Goal: Find specific fact: Find specific fact

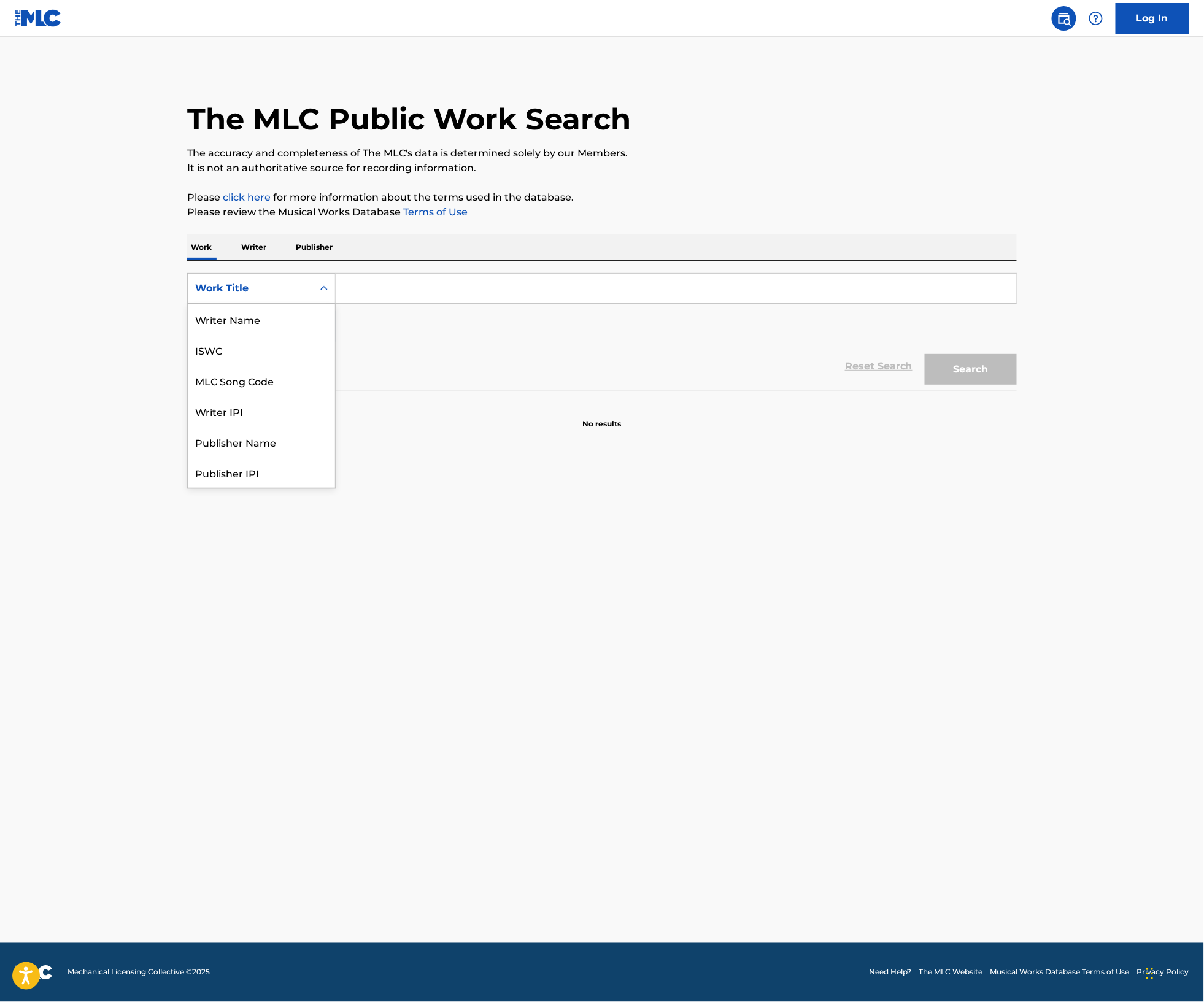
click at [187, 303] on div "Work Title" at bounding box center [261, 288] width 149 height 31
click at [188, 335] on div "MLC Song Code" at bounding box center [261, 318] width 147 height 31
click at [336, 303] on input "Search Form" at bounding box center [676, 288] width 680 height 29
paste input "C2244V"
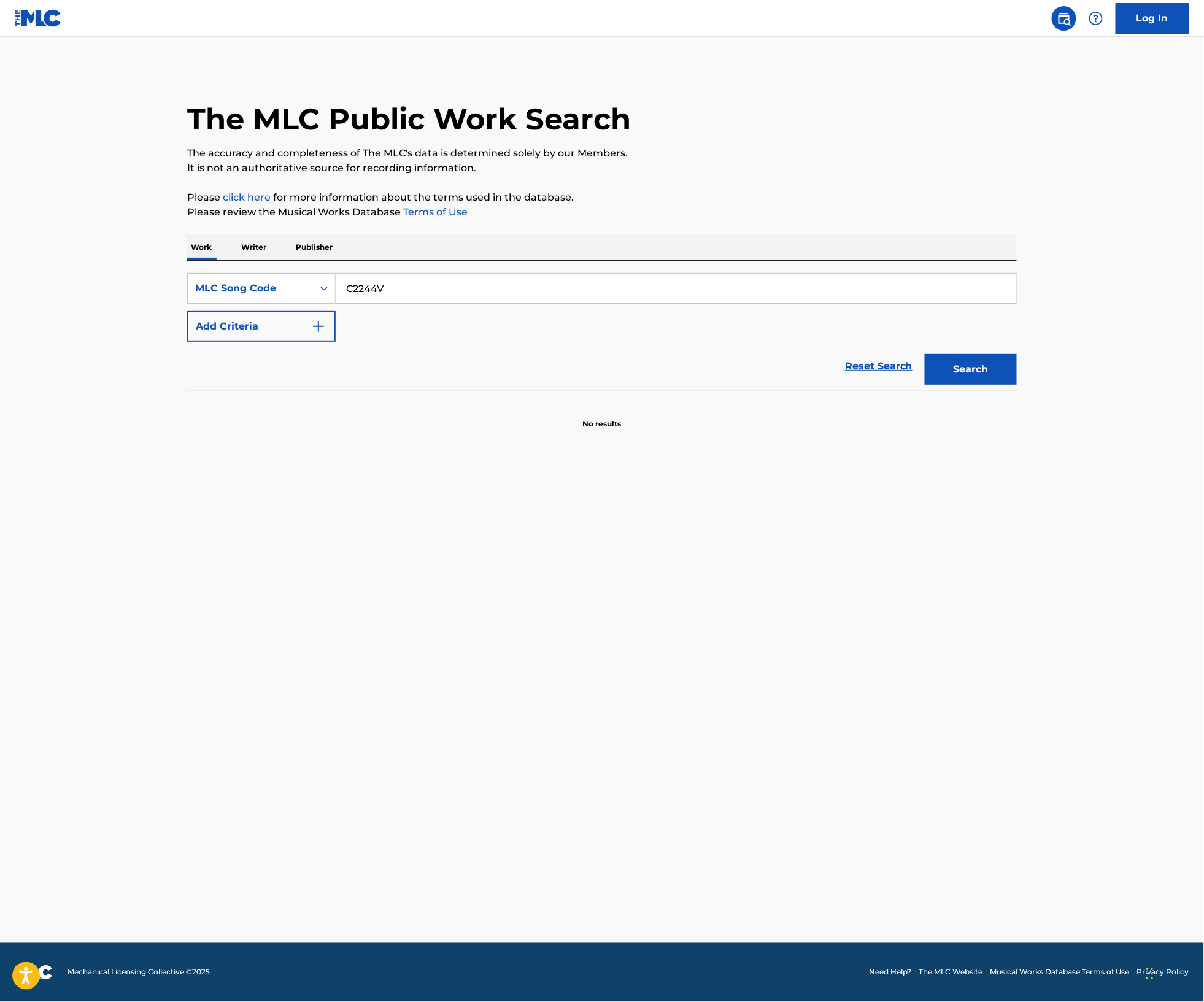
type input "C2244V"
click at [1017, 385] on button "Search" at bounding box center [971, 369] width 92 height 31
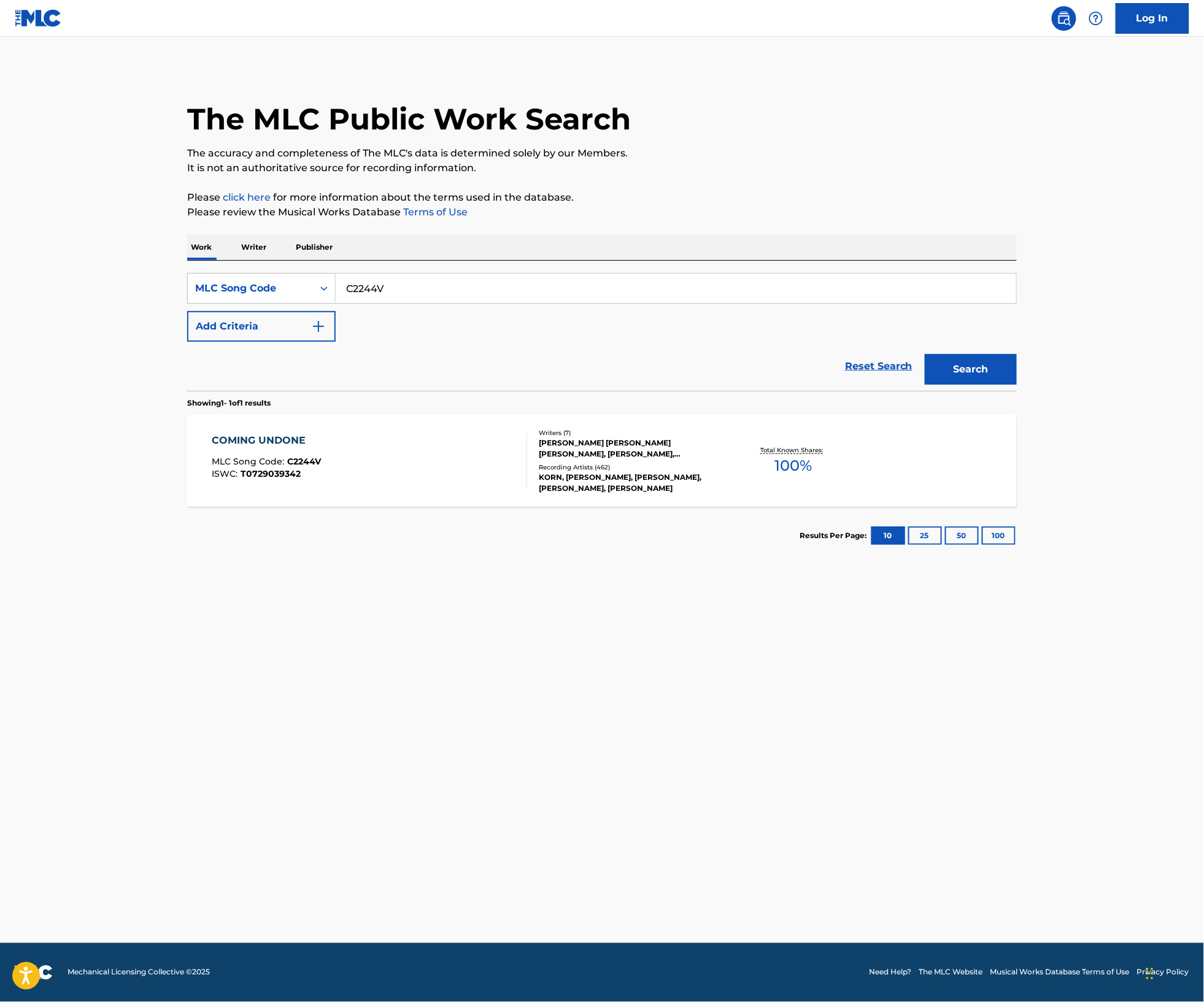
click at [212, 448] on div "COMING UNDONE" at bounding box center [267, 441] width 109 height 15
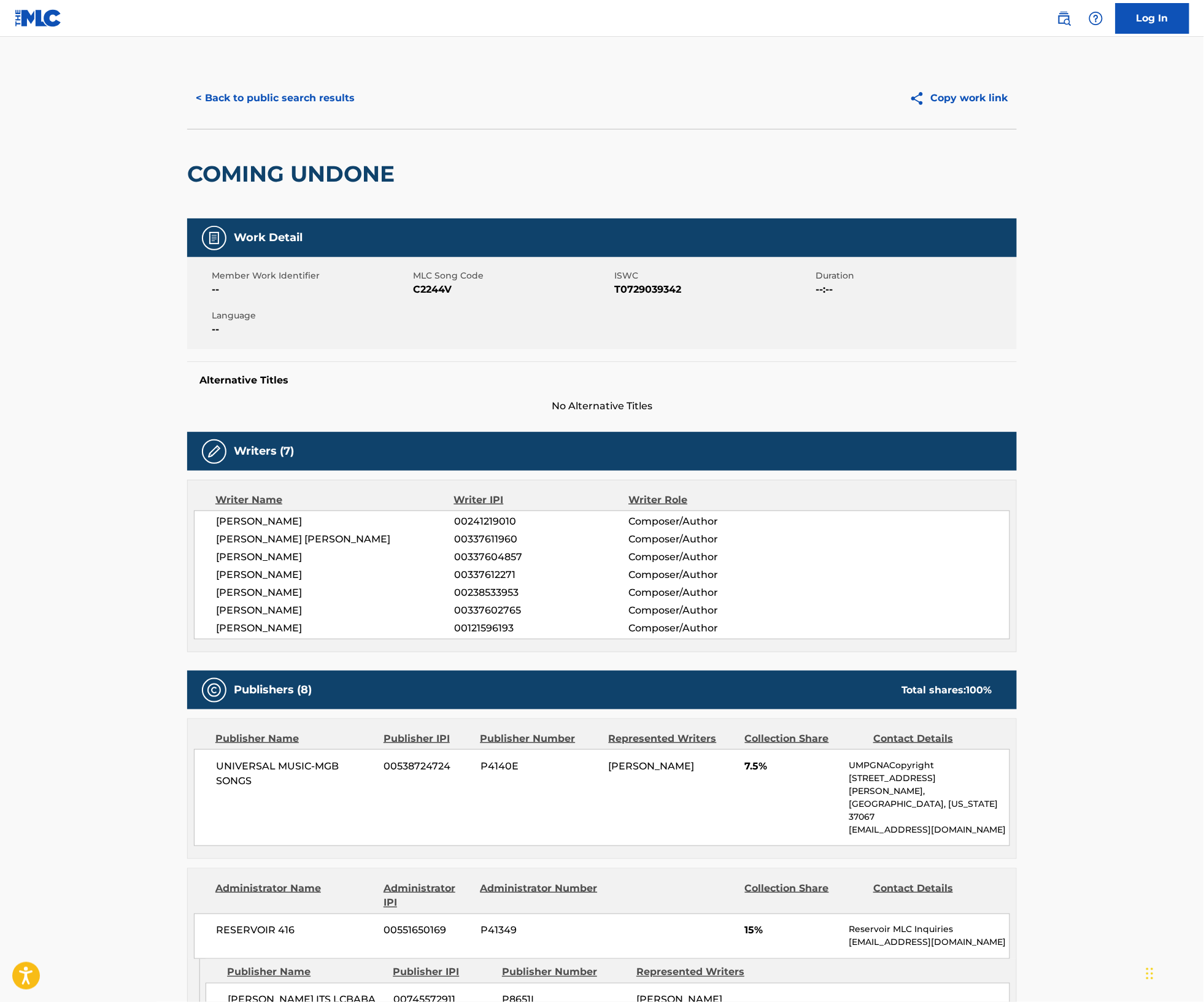
drag, startPoint x: 253, startPoint y: 708, endPoint x: 108, endPoint y: 600, distance: 180.8
click at [187, 600] on div "Writer Name Writer IPI Writer Role [PERSON_NAME] 00241219010 Composer/Author [P…" at bounding box center [602, 565] width 830 height 172
copy div "[PERSON_NAME] 00241219010 Composer/Author [PERSON_NAME] [PERSON_NAME] 003376119…"
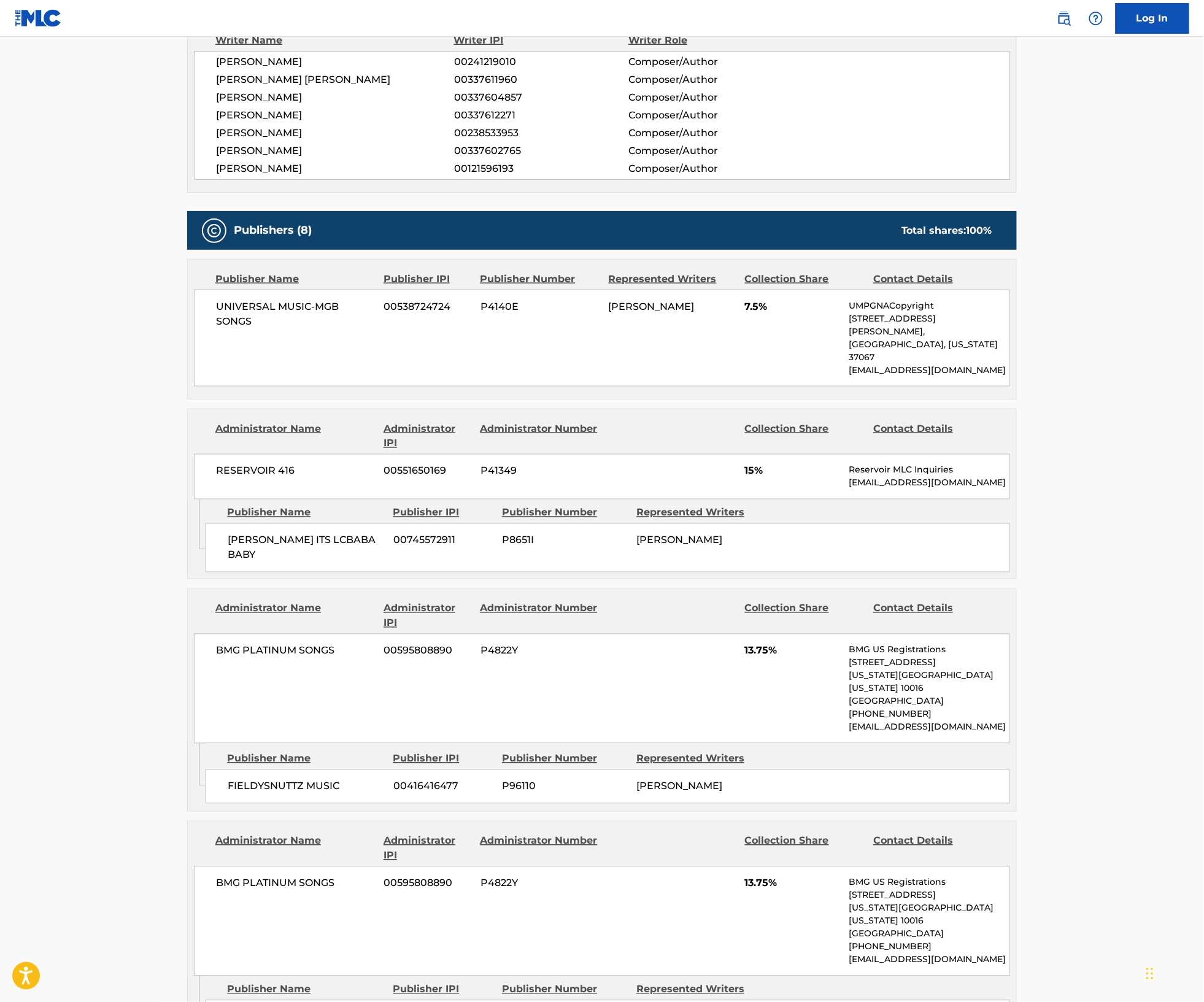
scroll to position [457, 0]
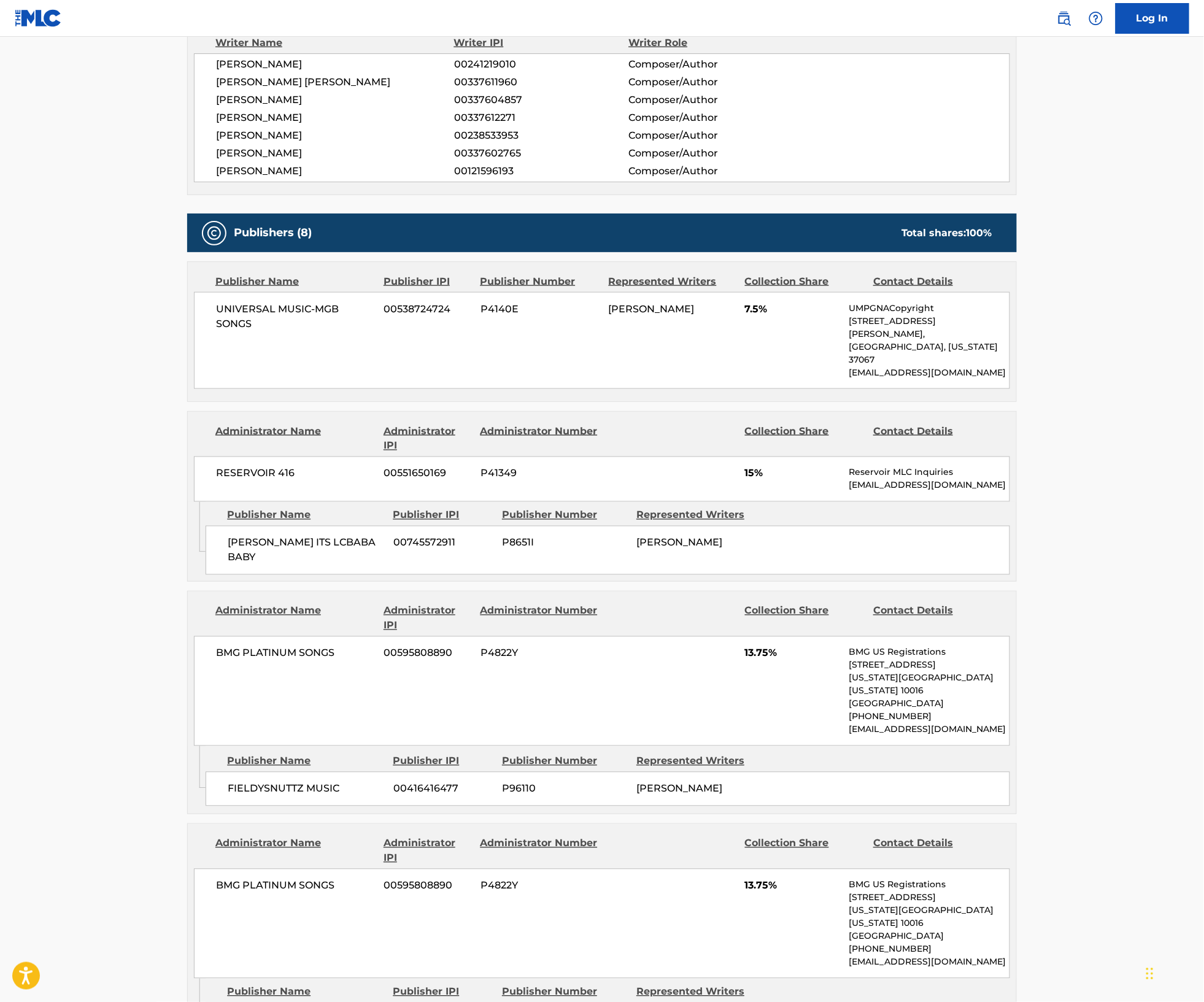
click at [502, 550] on span "P8651I" at bounding box center [564, 543] width 125 height 15
drag, startPoint x: 494, startPoint y: 612, endPoint x: 515, endPoint y: 611, distance: 21.0
click at [502, 550] on span "P8651I" at bounding box center [564, 543] width 125 height 15
copy span "P8651I"
drag, startPoint x: 172, startPoint y: 541, endPoint x: 57, endPoint y: 546, distance: 115.1
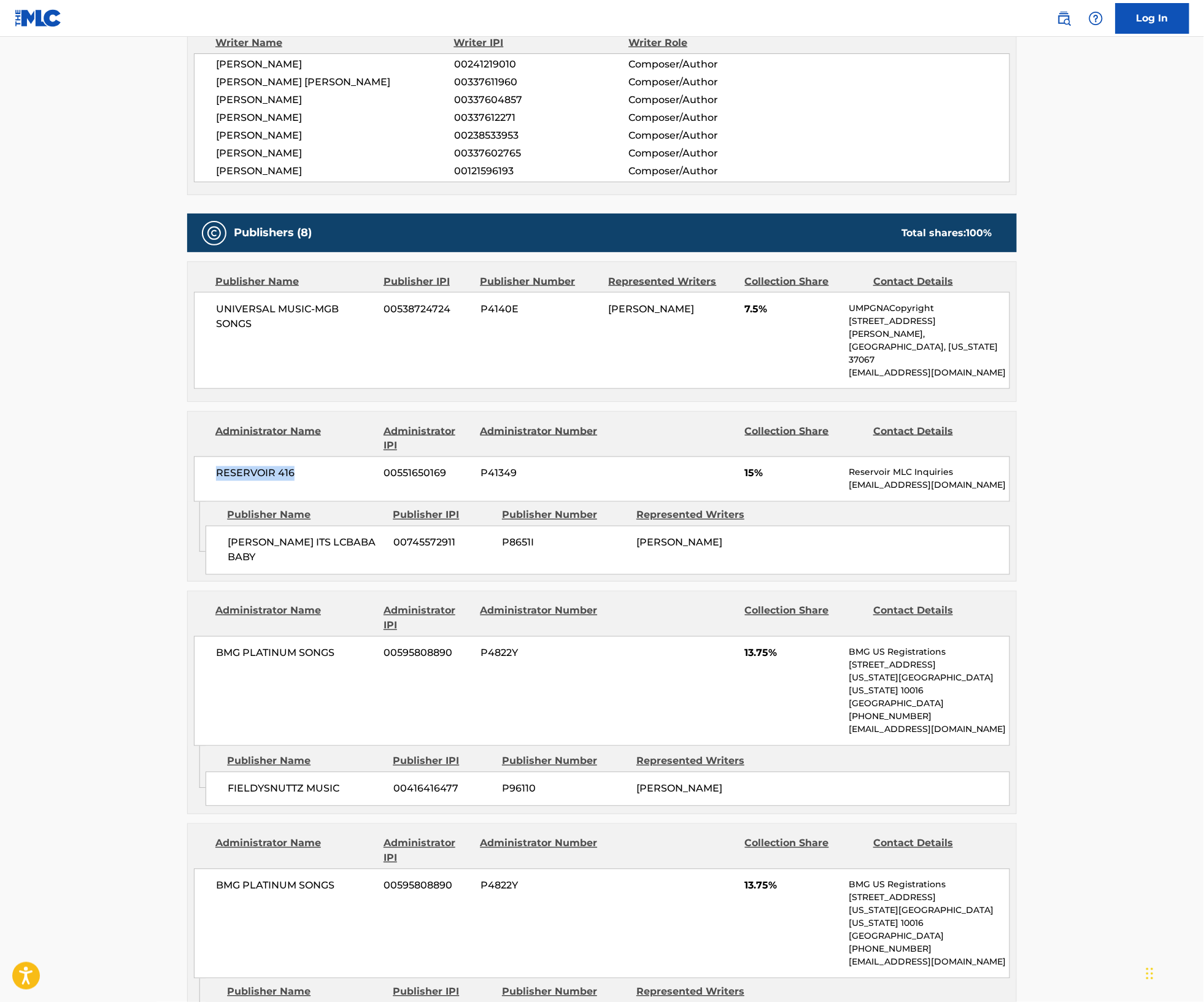
click at [194, 502] on div "RESERVOIR 416 00551650169 P41349 15% Reservoir MLC Inquiries [EMAIL_ADDRESS][DO…" at bounding box center [602, 480] width 816 height 45
copy span "RESERVOIR 416"
drag, startPoint x: 320, startPoint y: 612, endPoint x: 145, endPoint y: 612, distance: 175.0
click at [205, 575] on div "[PERSON_NAME] ITS LCBABA BABY 00745572911 P8651I [PERSON_NAME]" at bounding box center [608, 550] width 804 height 49
copy span "[PERSON_NAME] ITS LCBABA BABY"
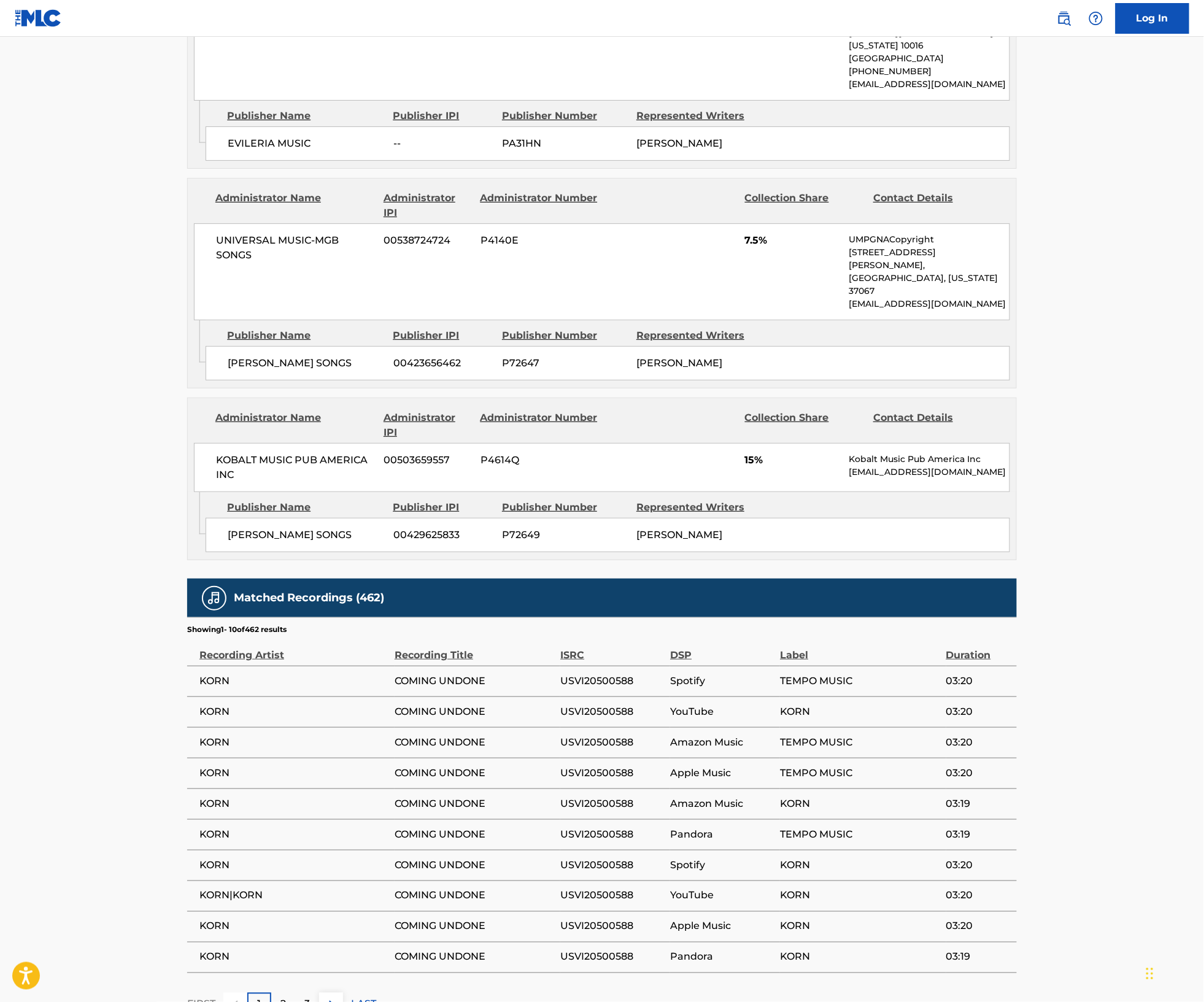
scroll to position [1729, 0]
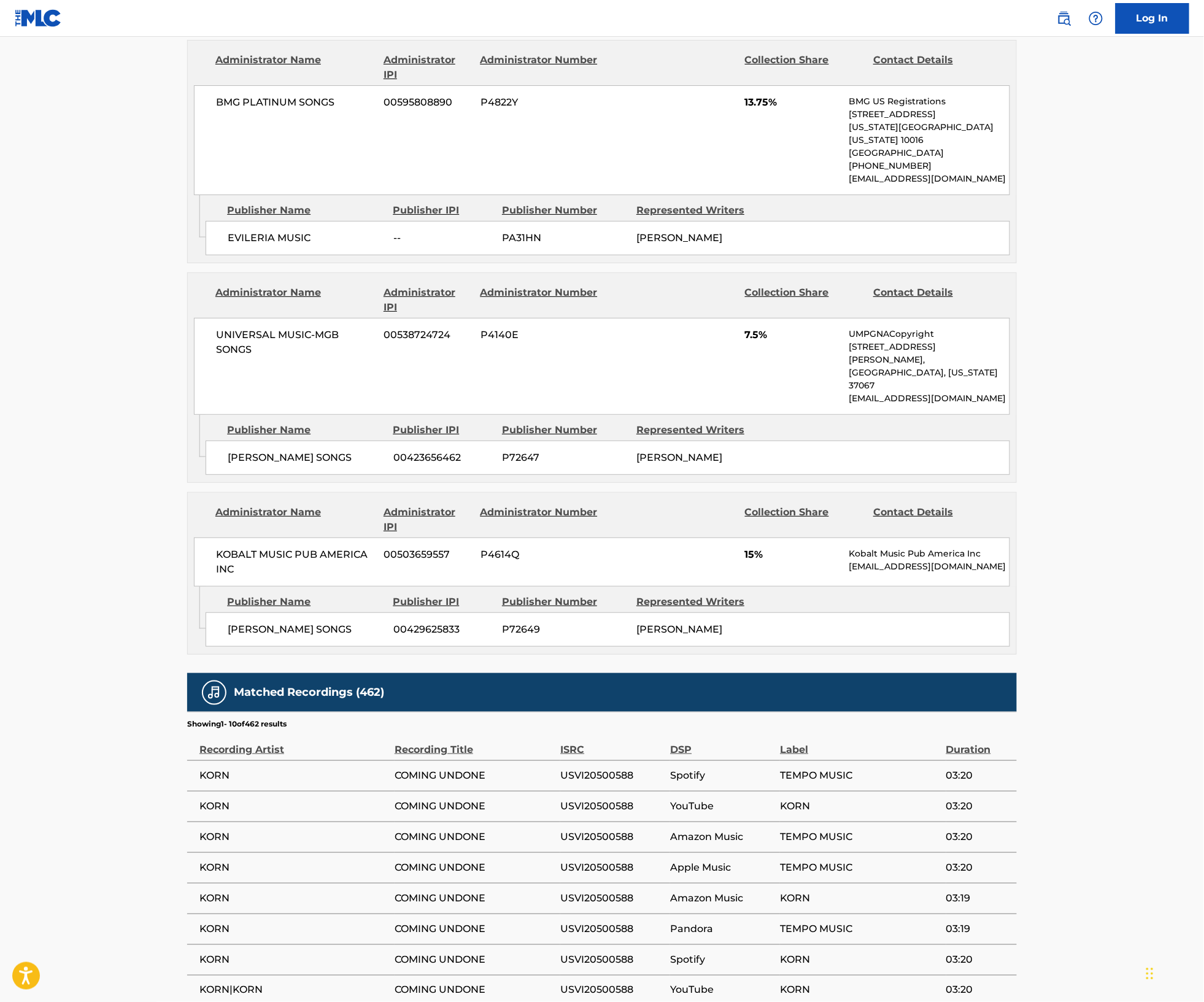
click at [504, 623] on span "P72649" at bounding box center [564, 630] width 125 height 15
copy span "P72649"
drag, startPoint x: 314, startPoint y: 472, endPoint x: 13, endPoint y: 477, distance: 301.0
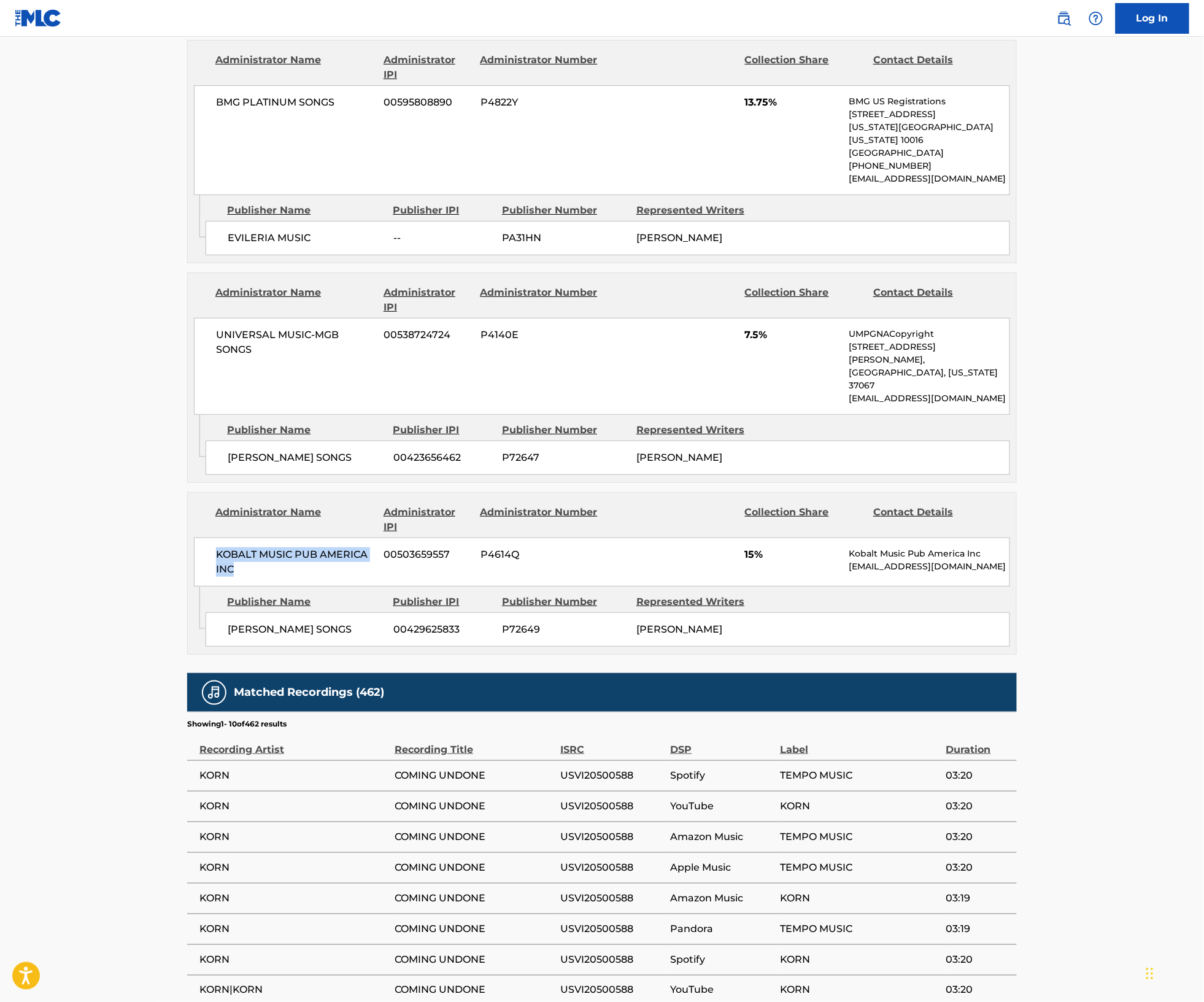
click at [194, 537] on div "KOBALT MUSIC PUB AMERICA INC 00503659557 P4614Q 15% Kobalt Music Pub America In…" at bounding box center [602, 562] width 816 height 49
copy span "KOBALT MUSIC PUB AMERICA INC"
drag, startPoint x: 228, startPoint y: 549, endPoint x: 7, endPoint y: 566, distance: 221.7
click at [205, 612] on div "[PERSON_NAME] SONGS 00429625833 P72649 [PERSON_NAME]" at bounding box center [608, 629] width 804 height 34
copy span "[PERSON_NAME] SONGS"
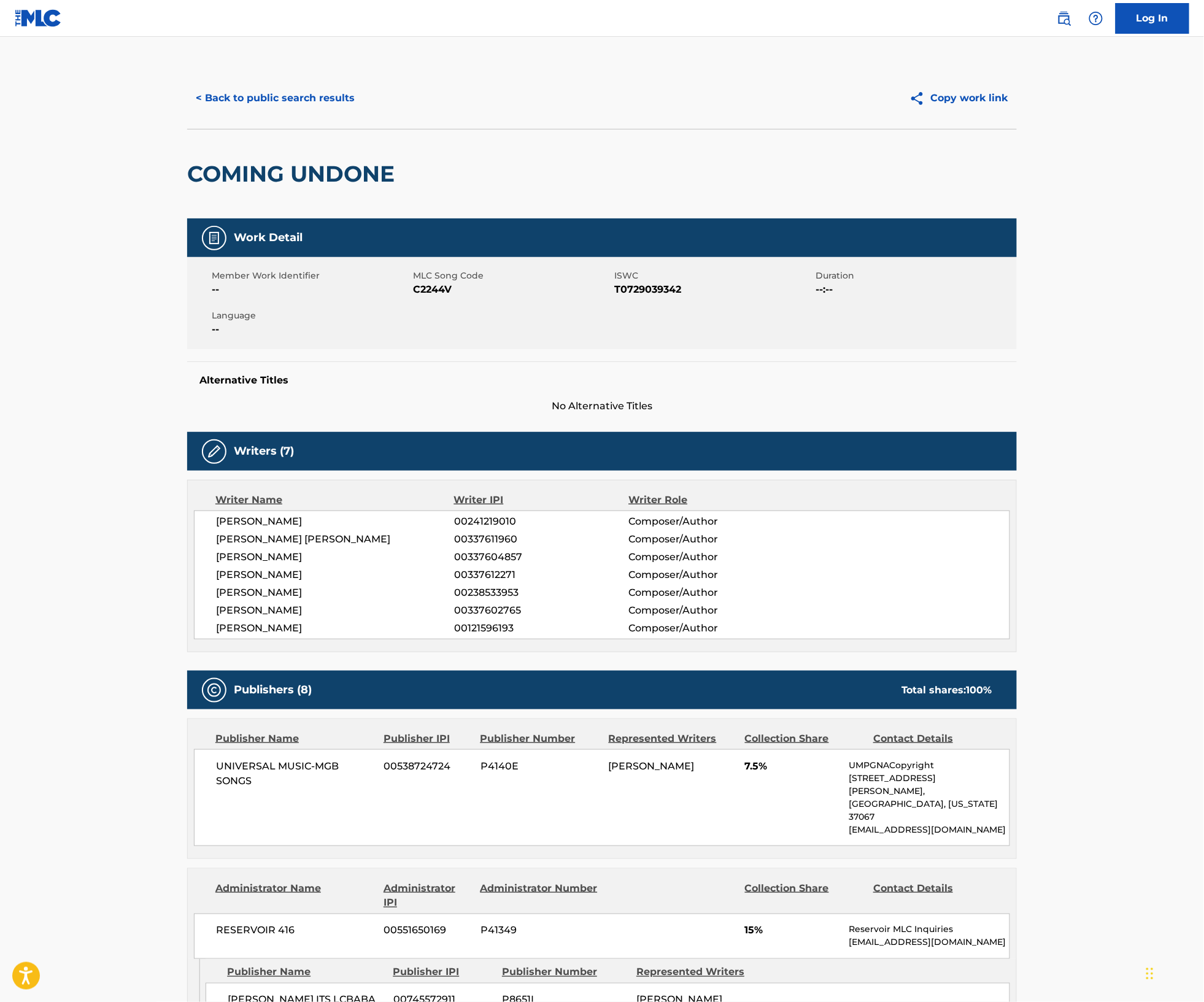
scroll to position [0, 0]
